Goal: Navigation & Orientation: Find specific page/section

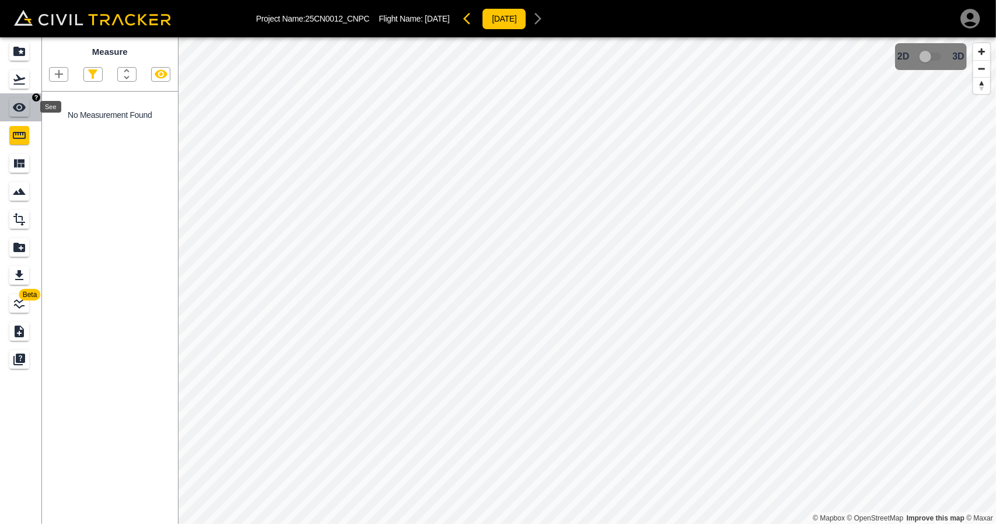
click at [23, 109] on icon "See" at bounding box center [19, 107] width 13 height 9
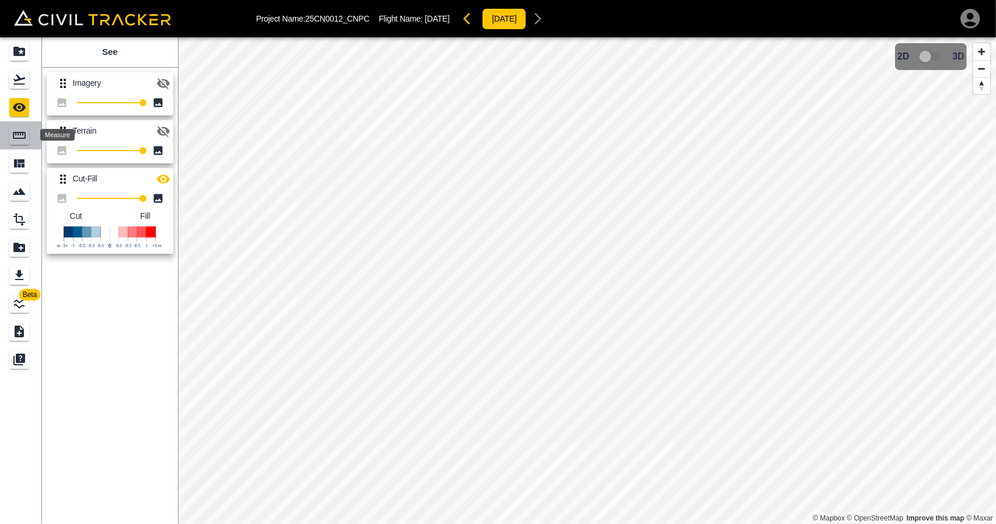
click at [26, 131] on icon "Measure" at bounding box center [19, 135] width 14 height 14
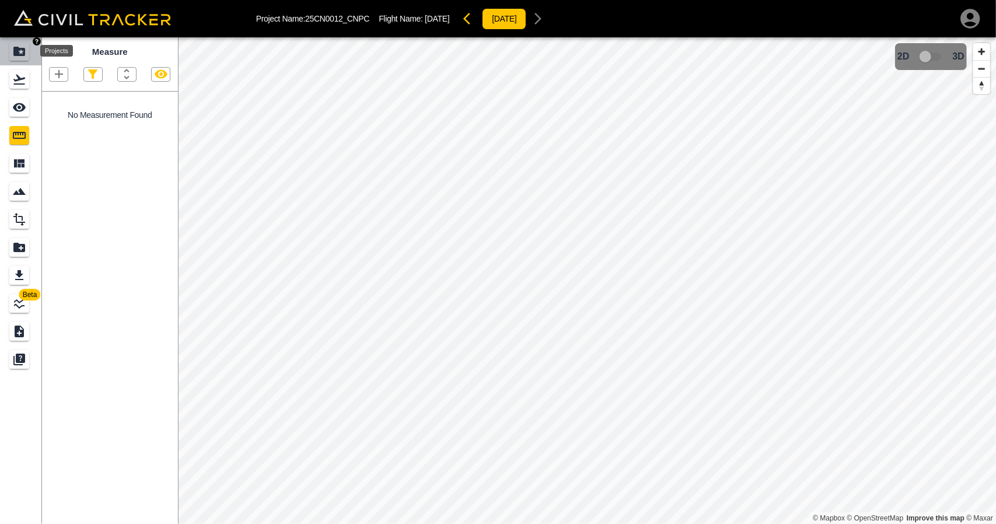
click at [17, 46] on icon "Projects" at bounding box center [19, 51] width 14 height 14
